Goal: Task Accomplishment & Management: Manage account settings

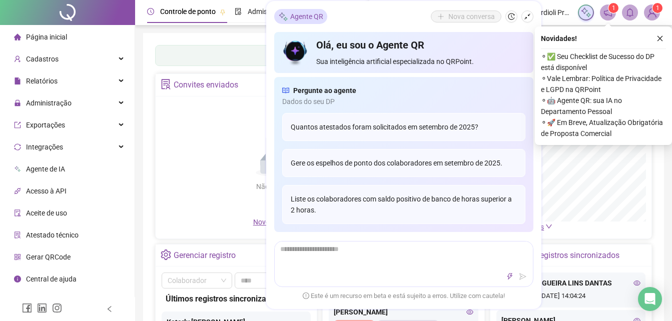
click at [653, 15] on img at bounding box center [651, 12] width 15 height 15
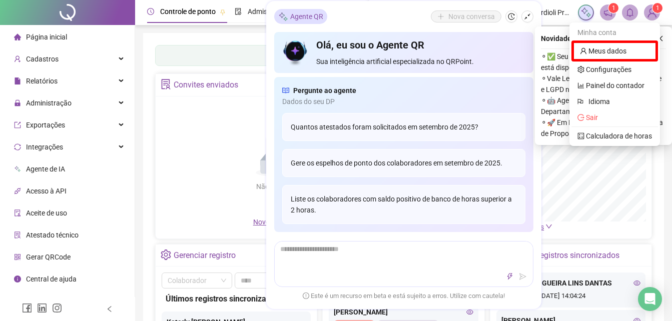
click at [558, 14] on span "Siqueira e Cordioli Projetos Educacionais LTDA" at bounding box center [536, 12] width 71 height 11
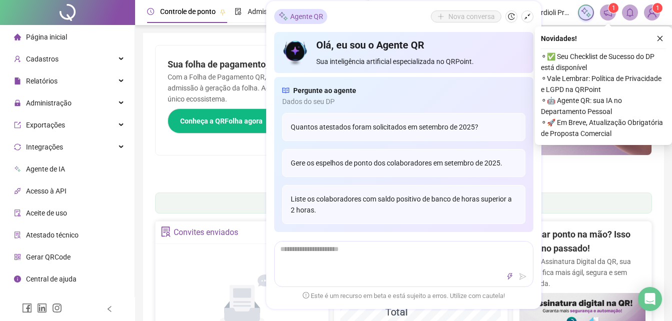
click at [546, 12] on span "Siqueira e Cordioli Projetos Educacionais LTDA" at bounding box center [536, 12] width 71 height 11
click at [646, 13] on img at bounding box center [651, 12] width 15 height 15
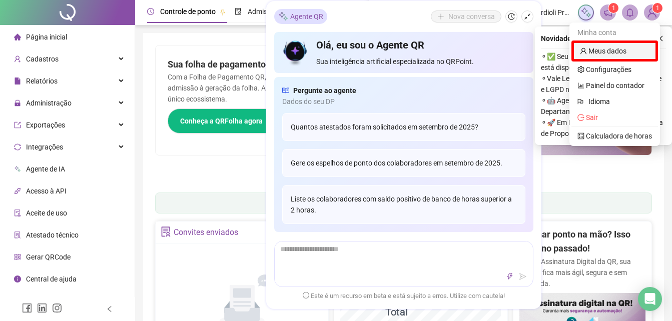
click at [602, 54] on link "Meus dados" at bounding box center [603, 51] width 47 height 8
